Goal: Communication & Community: Answer question/provide support

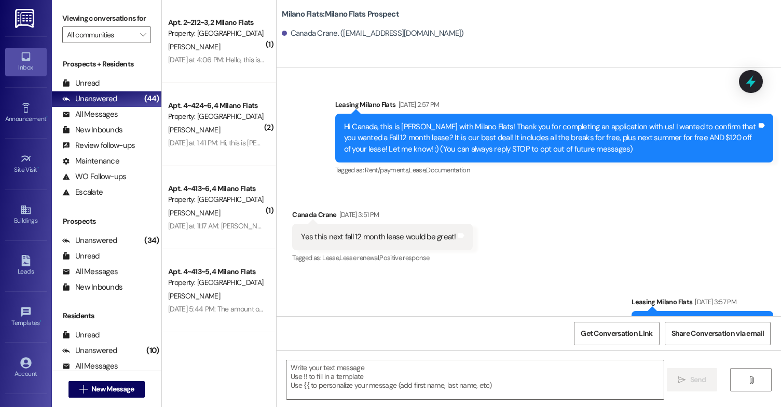
scroll to position [286, 0]
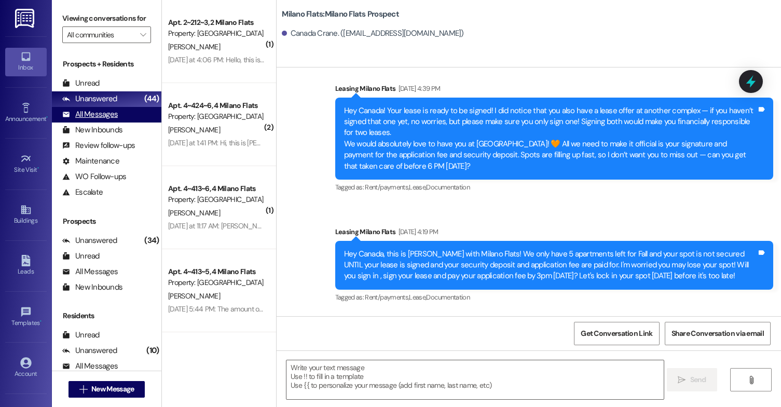
click at [106, 119] on div "All Messages (undefined)" at bounding box center [107, 115] width 110 height 16
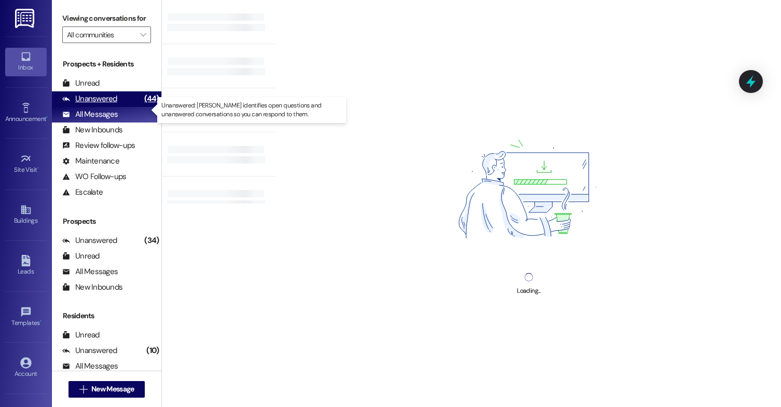
click at [84, 104] on div "Unanswered" at bounding box center [89, 98] width 55 height 11
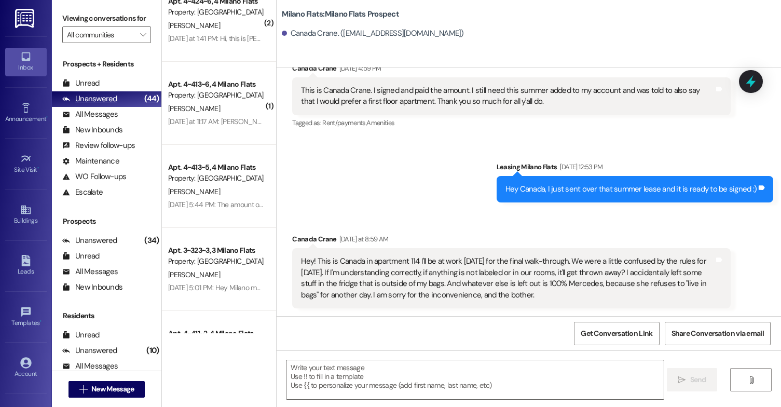
scroll to position [104, 0]
click at [75, 107] on div "Unanswered (44)" at bounding box center [107, 99] width 110 height 16
click at [82, 120] on div "All Messages" at bounding box center [90, 114] width 56 height 11
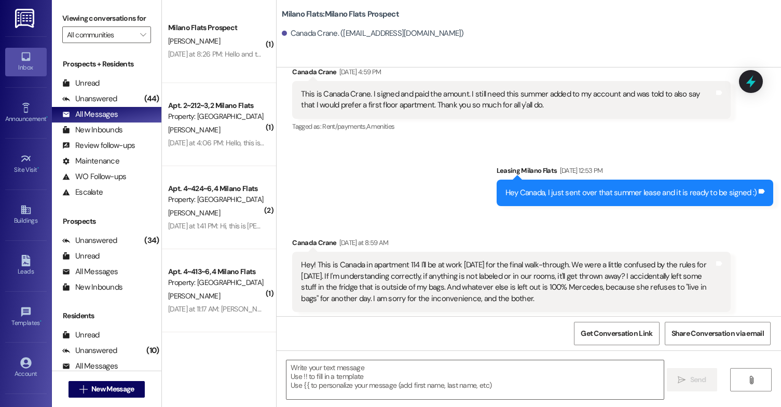
scroll to position [669, 0]
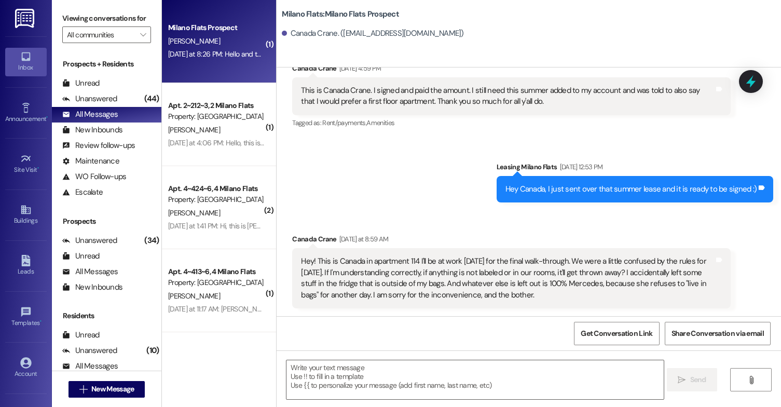
click at [227, 53] on div "[DATE] at 8:26 PM: Hello and thank you for contacting Milano Flats. You have re…" at bounding box center [508, 53] width 681 height 9
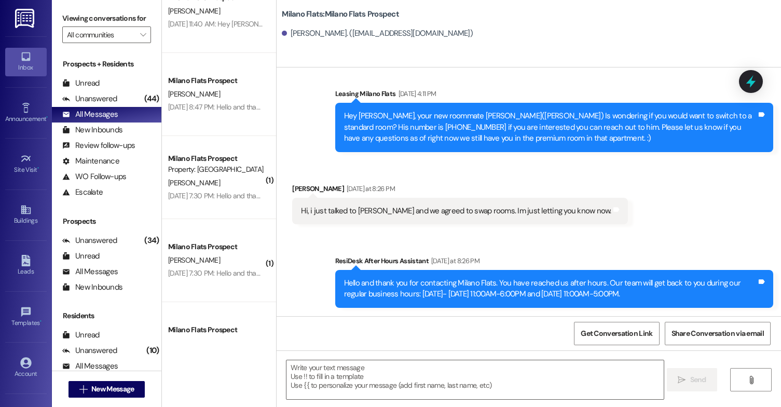
scroll to position [2284, 0]
